Goal: Task Accomplishment & Management: Use online tool/utility

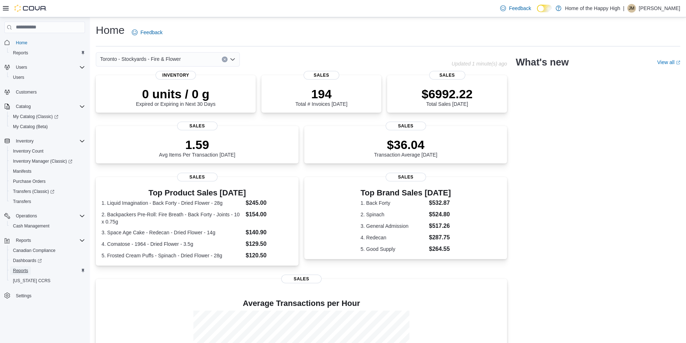
click at [23, 269] on span "Reports" at bounding box center [20, 271] width 15 height 6
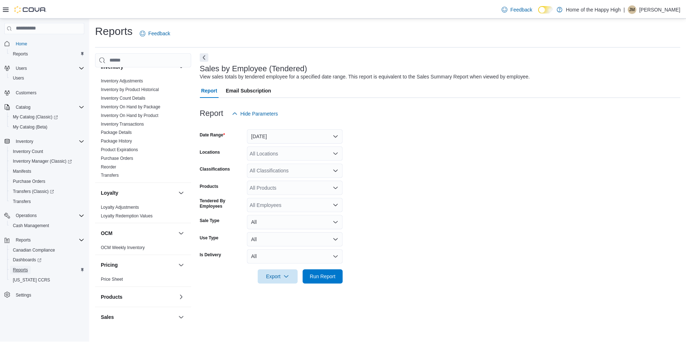
scroll to position [252, 0]
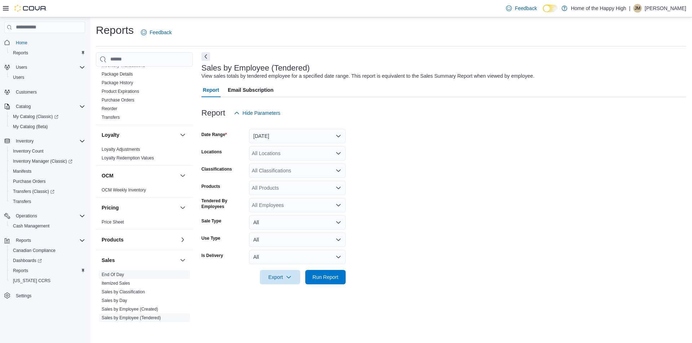
click at [118, 278] on span "End Of Day" at bounding box center [144, 275] width 91 height 9
drag, startPoint x: 120, startPoint y: 274, endPoint x: 248, endPoint y: 195, distance: 150.6
click at [120, 274] on link "End Of Day" at bounding box center [113, 274] width 22 height 5
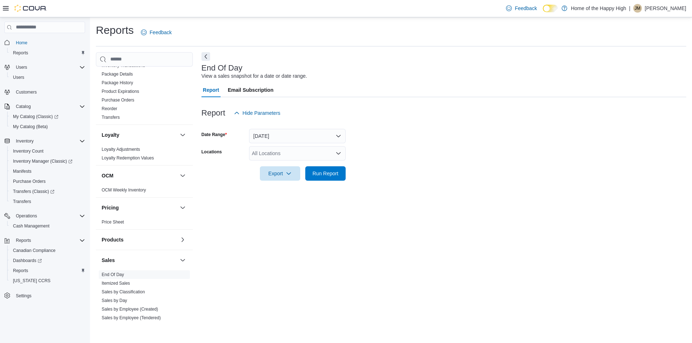
click at [290, 158] on div "All Locations" at bounding box center [297, 153] width 97 height 14
type input "*****"
drag, startPoint x: 297, startPoint y: 164, endPoint x: 463, endPoint y: 159, distance: 166.2
click at [298, 164] on span "Toronto - Stockyards - Fire & Flower" at bounding box center [319, 165] width 81 height 7
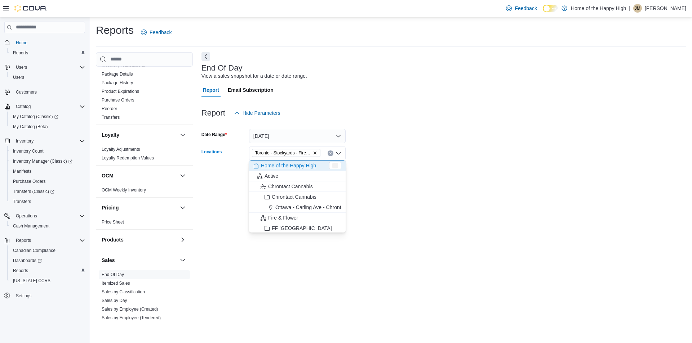
click at [487, 159] on form "Date Range [DATE] Locations [GEOGRAPHIC_DATA] - Stockyards - Fire & Flower Comb…" at bounding box center [443, 150] width 485 height 61
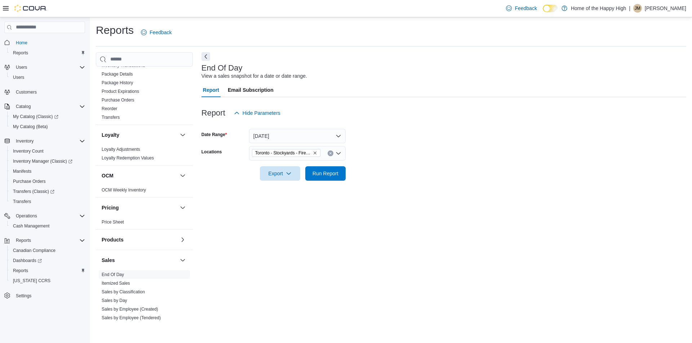
click at [355, 168] on form "Date Range [DATE] Locations [GEOGRAPHIC_DATA] - Stockyards - Fire & Flower Expo…" at bounding box center [443, 150] width 485 height 61
click at [339, 172] on span "Run Report" at bounding box center [326, 173] width 32 height 14
click at [204, 58] on button "Next" at bounding box center [205, 56] width 9 height 9
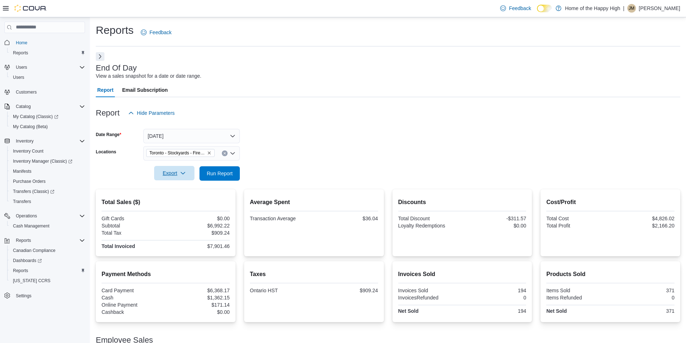
click at [181, 169] on span "Export" at bounding box center [175, 173] width 32 height 14
click at [167, 205] on span "Export to Pdf" at bounding box center [175, 203] width 32 height 6
